Goal: Task Accomplishment & Management: Use online tool/utility

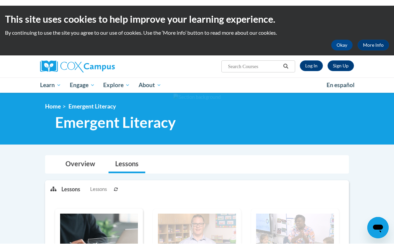
scroll to position [12, 0]
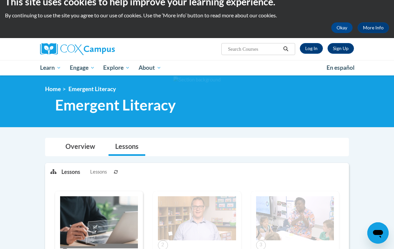
click at [318, 51] on link "Log In" at bounding box center [311, 48] width 23 height 11
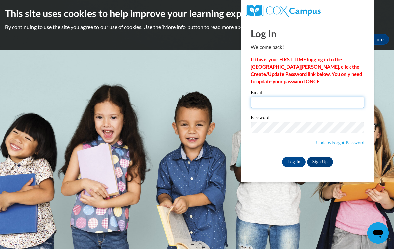
type input "holleywood1989@gmail.com"
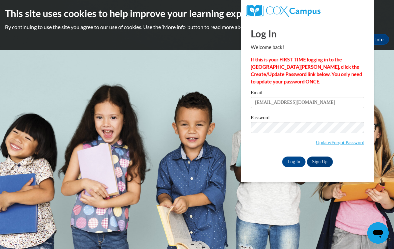
click at [294, 161] on input "Log In" at bounding box center [293, 161] width 23 height 11
click at [292, 162] on input "Log In" at bounding box center [293, 161] width 23 height 11
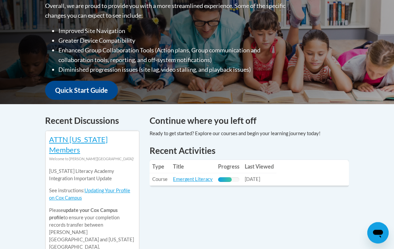
scroll to position [187, 0]
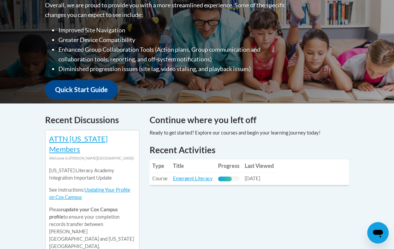
click at [210, 176] on link "Emergent Literacy" at bounding box center [193, 179] width 40 height 6
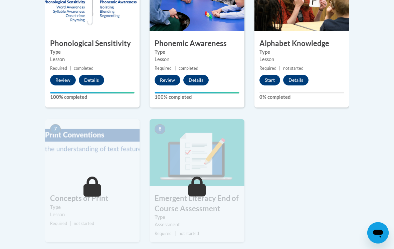
scroll to position [423, 0]
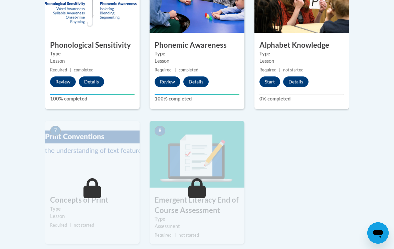
click at [271, 83] on button "Start" at bounding box center [269, 81] width 21 height 11
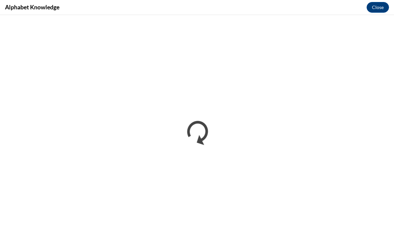
scroll to position [0, 0]
